Goal: Task Accomplishment & Management: Manage account settings

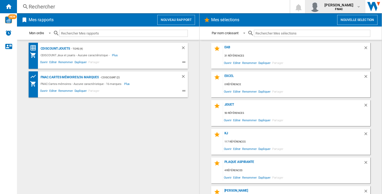
click at [324, 7] on span "[PERSON_NAME]" at bounding box center [338, 4] width 29 height 5
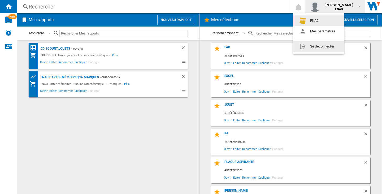
click at [317, 50] on button "Se déconnecter" at bounding box center [318, 46] width 51 height 11
